Goal: Task Accomplishment & Management: Use online tool/utility

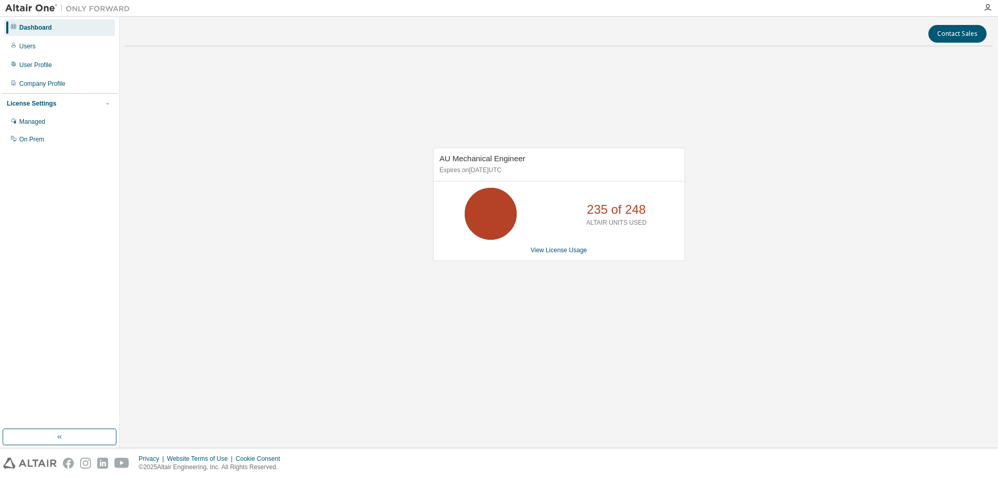
click at [316, 352] on div "AU Mechanical Engineer Expires on March 31, 2026 UTC 235 of 248 ALTAIR UNITS US…" at bounding box center [559, 210] width 868 height 310
click at [560, 253] on link "View License Usage" at bounding box center [559, 249] width 57 height 7
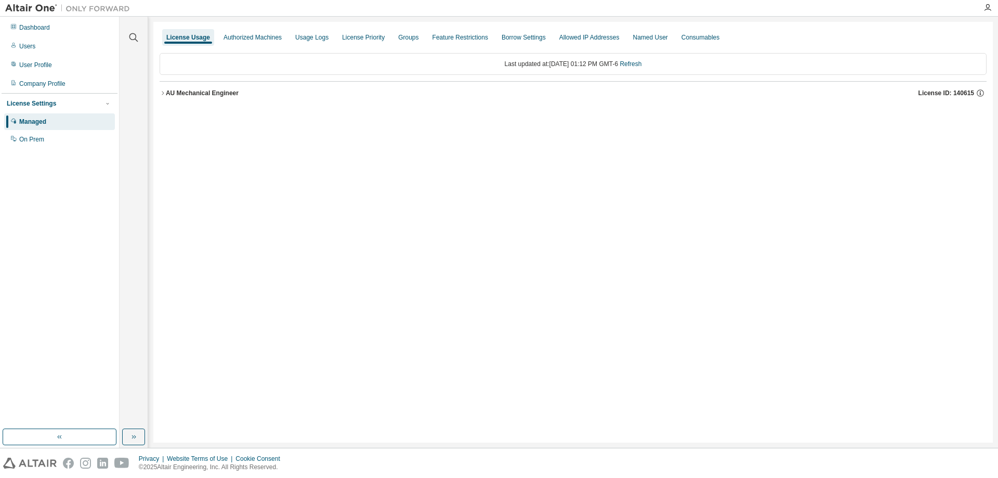
click at [164, 92] on icon "button" at bounding box center [163, 93] width 6 height 6
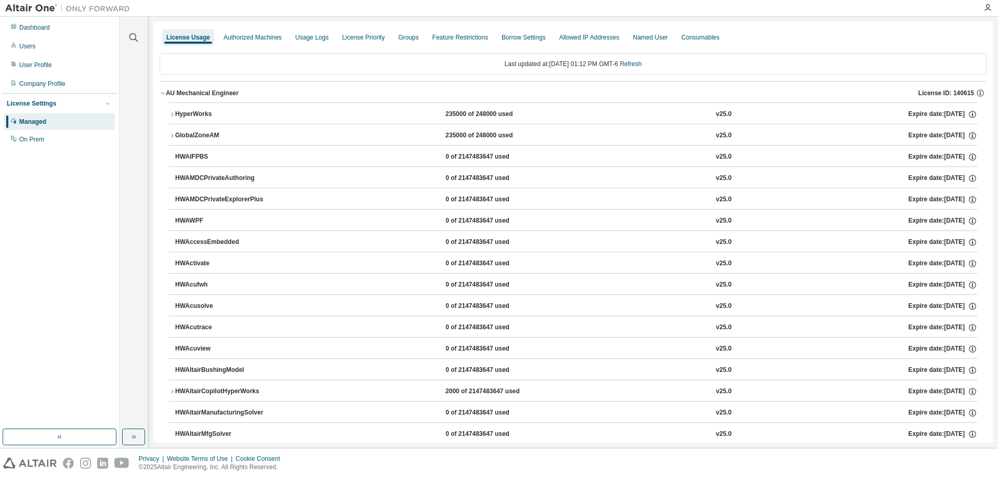
click at [173, 114] on icon "button" at bounding box center [172, 114] width 2 height 4
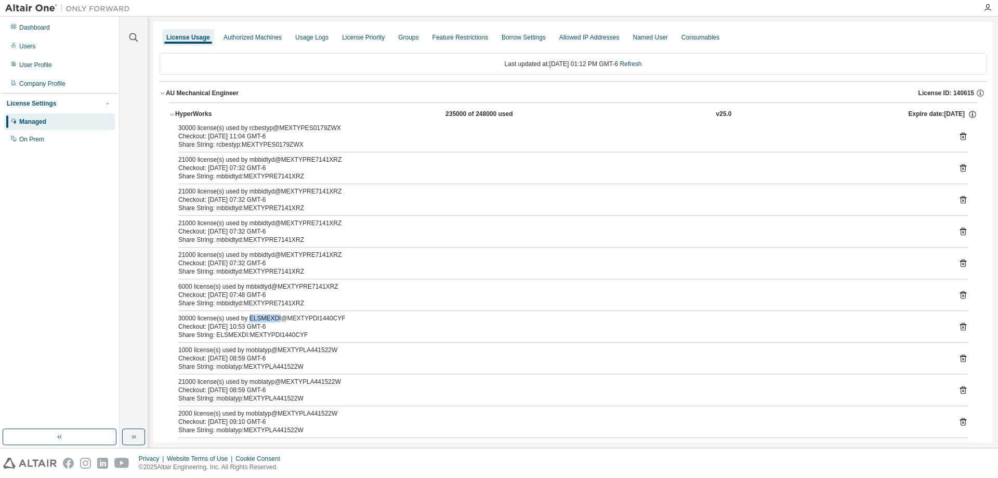
drag, startPoint x: 246, startPoint y: 319, endPoint x: 275, endPoint y: 319, distance: 28.6
click at [275, 319] on div "30000 license(s) used by ELSMEXDI@MEXTYPDI1440CYF" at bounding box center [560, 318] width 764 height 8
copy div "ELSMEXDI"
drag, startPoint x: 267, startPoint y: 318, endPoint x: 156, endPoint y: 316, distance: 111.2
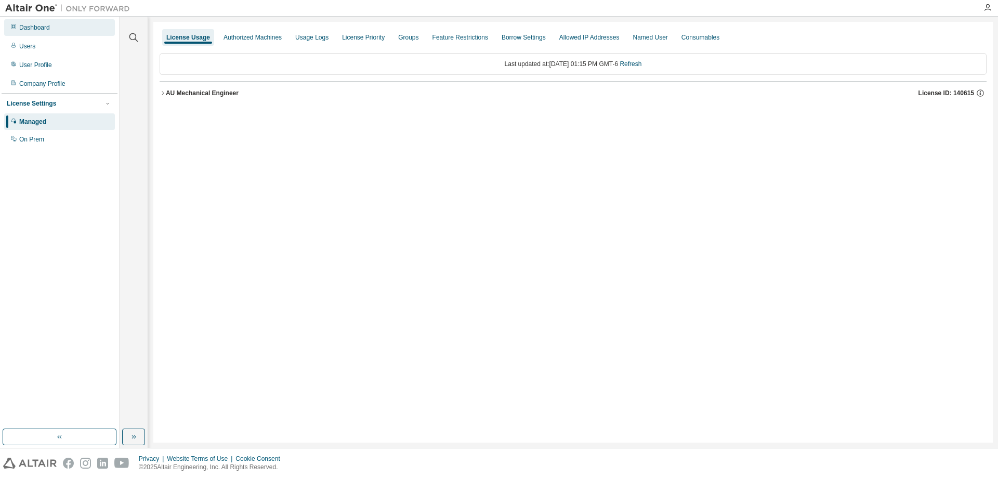
click at [43, 28] on div "Dashboard" at bounding box center [34, 27] width 31 height 8
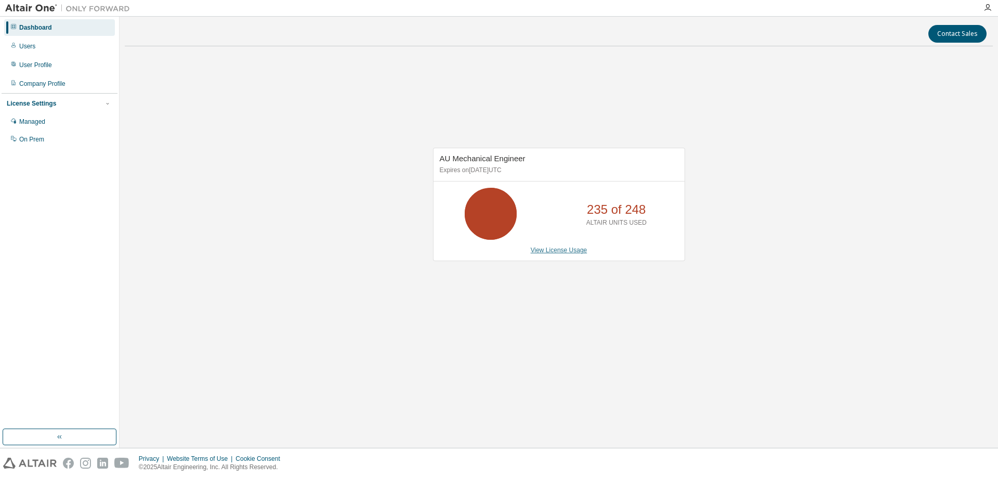
click at [561, 248] on link "View License Usage" at bounding box center [559, 249] width 57 height 7
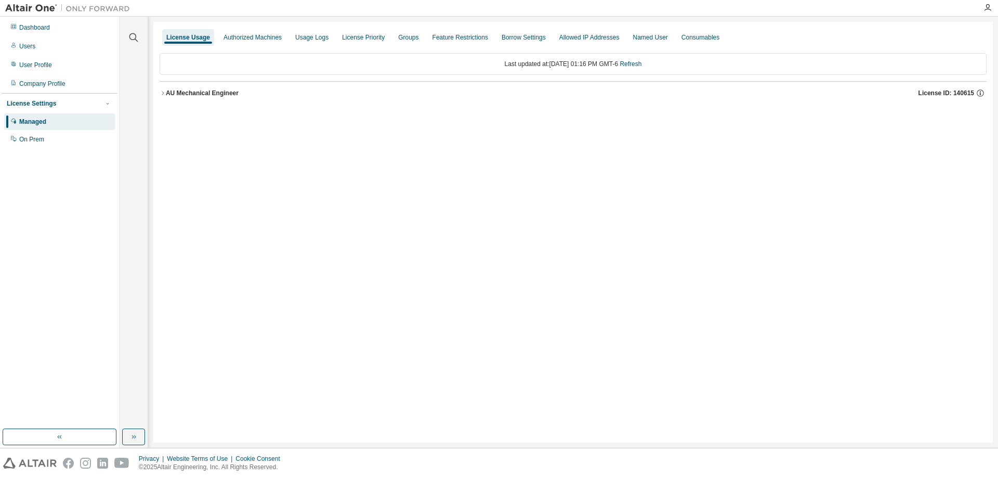
click at [164, 91] on icon "button" at bounding box center [163, 93] width 6 height 6
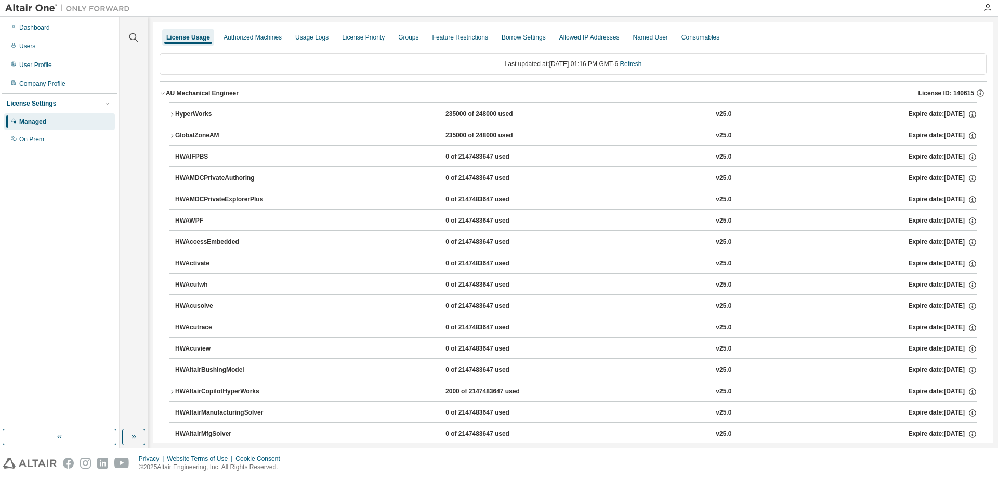
click at [170, 115] on icon "button" at bounding box center [172, 114] width 6 height 6
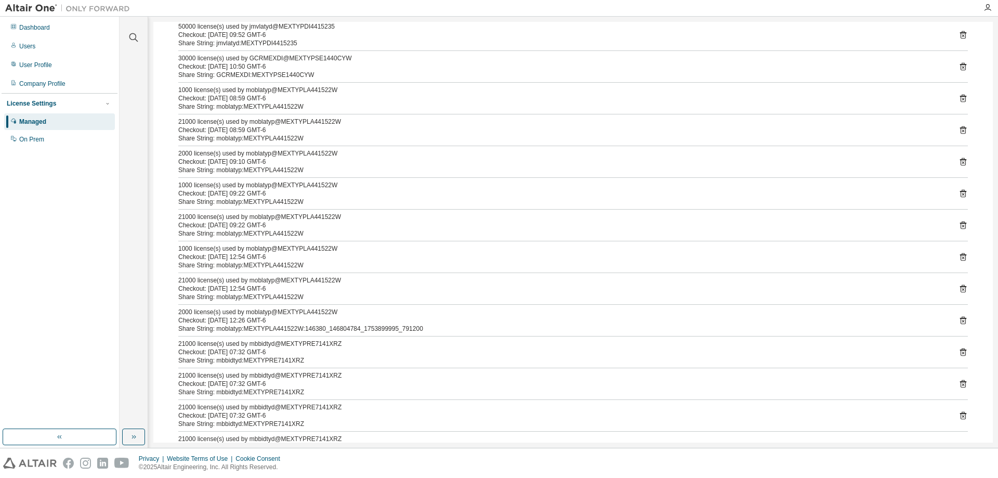
scroll to position [208, 0]
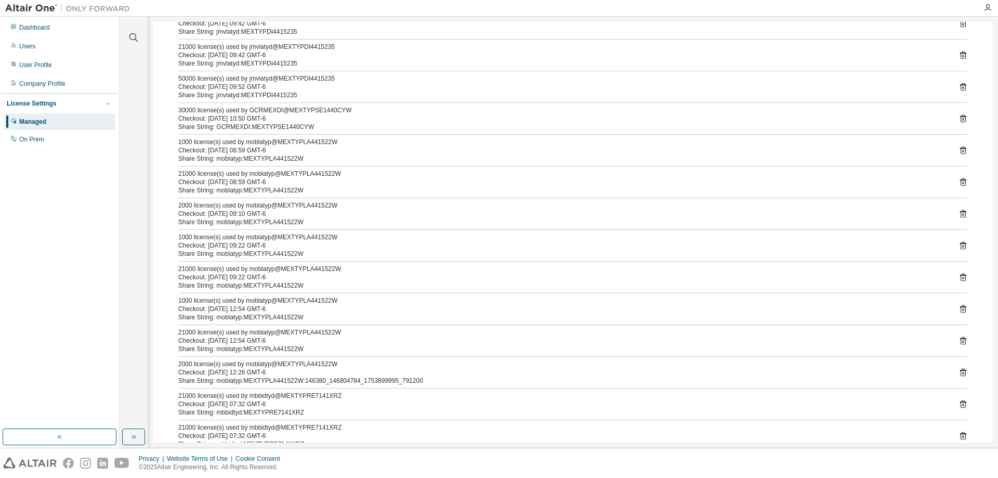
click at [268, 92] on div "Share String: jmvlatyd:MEXTYPDI4415235" at bounding box center [560, 95] width 764 height 8
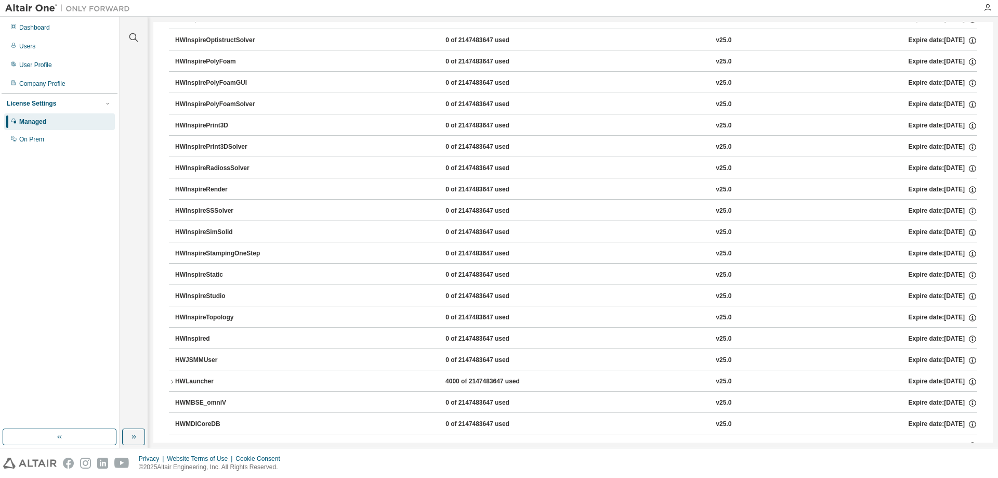
scroll to position [7617, 0]
click at [173, 231] on icon "button" at bounding box center [172, 232] width 6 height 6
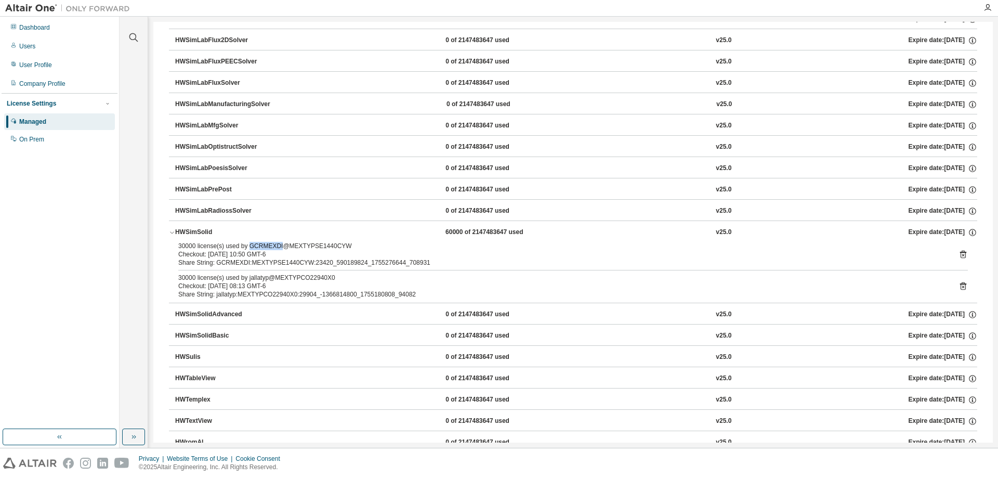
drag, startPoint x: 248, startPoint y: 244, endPoint x: 277, endPoint y: 245, distance: 29.6
click at [277, 245] on div "30000 license(s) used by GCRMEXDI@MEXTYPSE1440CYW" at bounding box center [560, 246] width 764 height 8
copy div "GCRMEXDI"
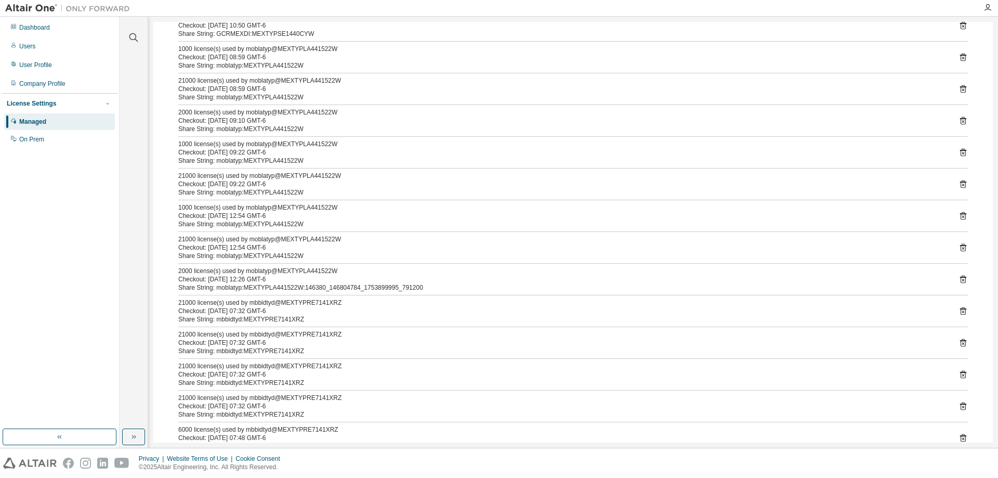
scroll to position [0, 0]
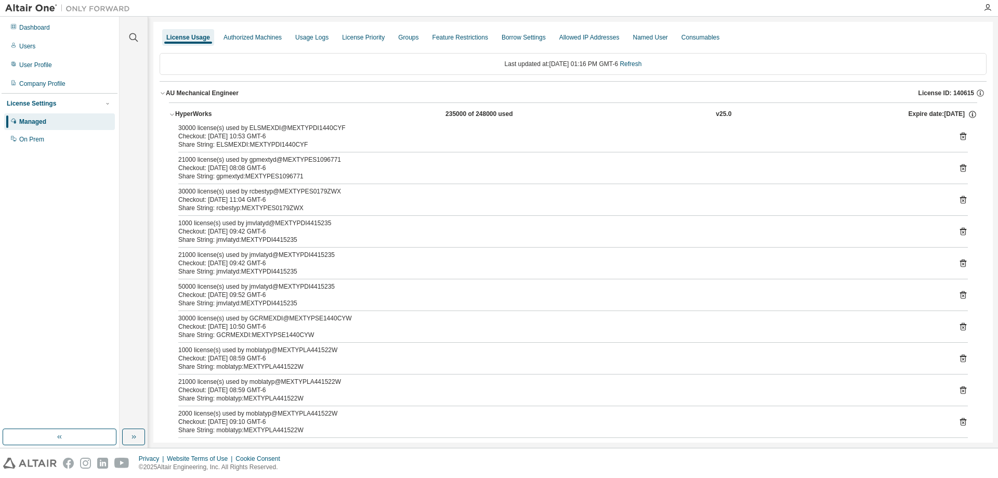
click at [173, 115] on icon "button" at bounding box center [172, 114] width 6 height 6
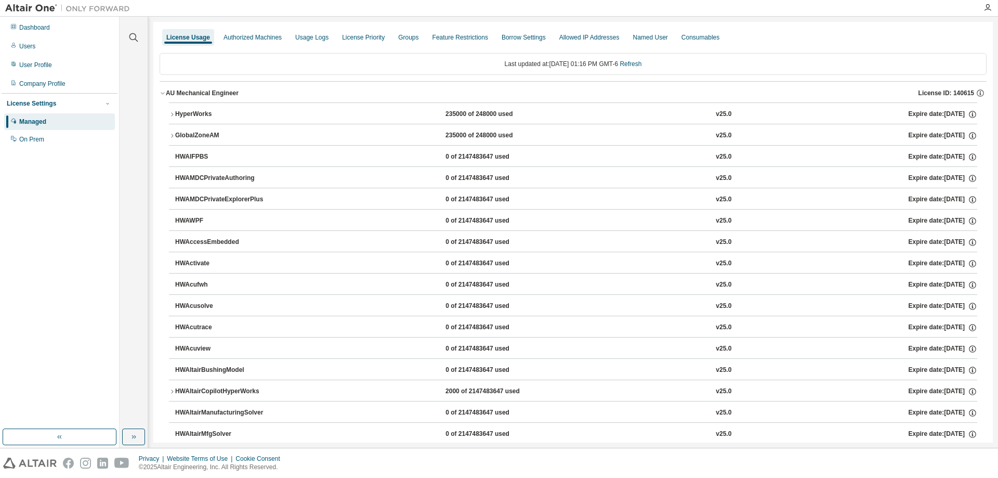
click at [169, 135] on icon "button" at bounding box center [172, 136] width 6 height 6
